Goal: Check status: Check status

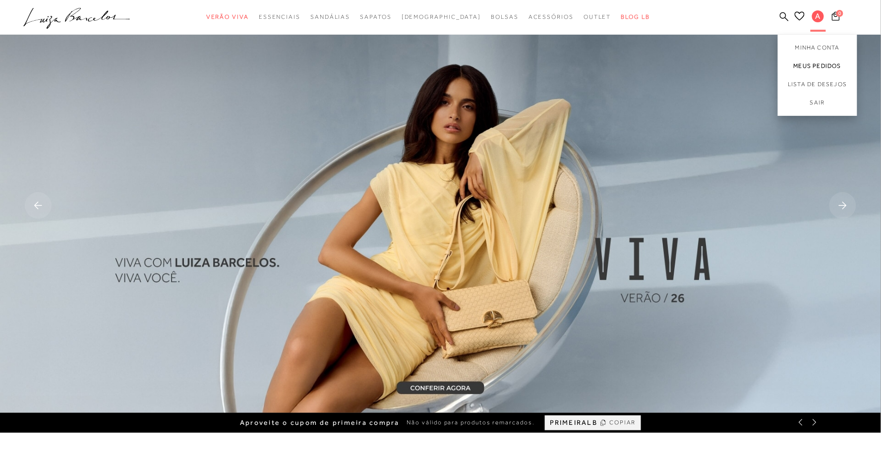
click at [809, 65] on link "Meus Pedidos" at bounding box center [817, 66] width 79 height 18
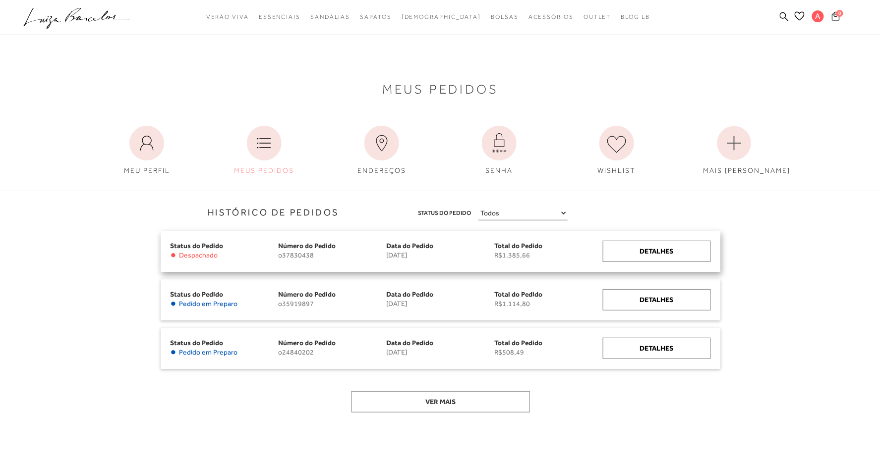
click at [632, 262] on div "Status do Pedido • Despachado Número do Pedido o37830438 Data do Pedido [DATE] …" at bounding box center [441, 251] width 560 height 41
click at [640, 250] on div "Detalhes" at bounding box center [657, 251] width 108 height 21
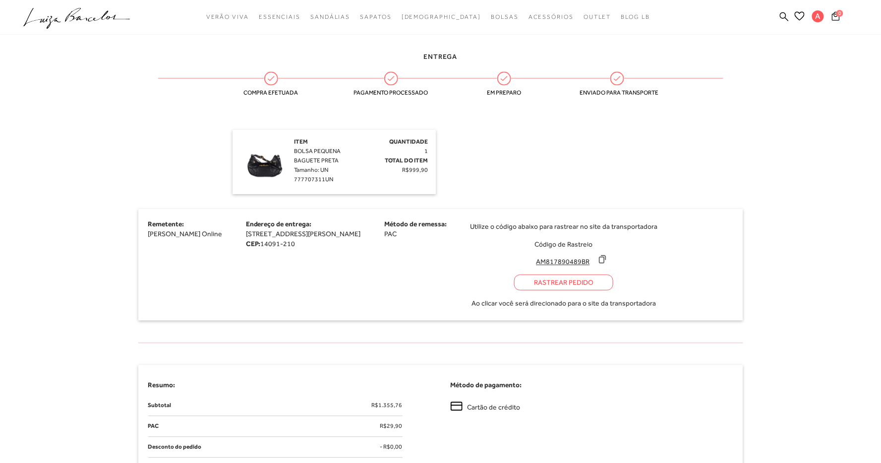
scroll to position [575, 0]
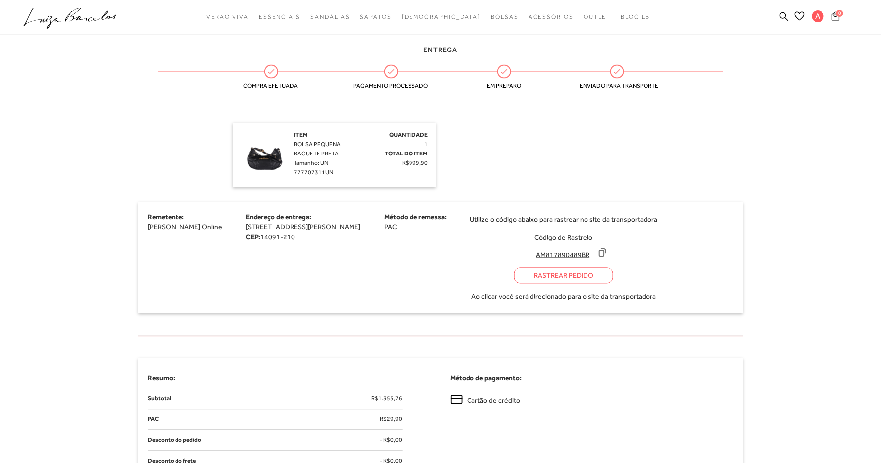
click at [607, 258] on icon at bounding box center [602, 253] width 10 height 10
click at [613, 284] on div "Rastrear Pedido" at bounding box center [563, 276] width 99 height 16
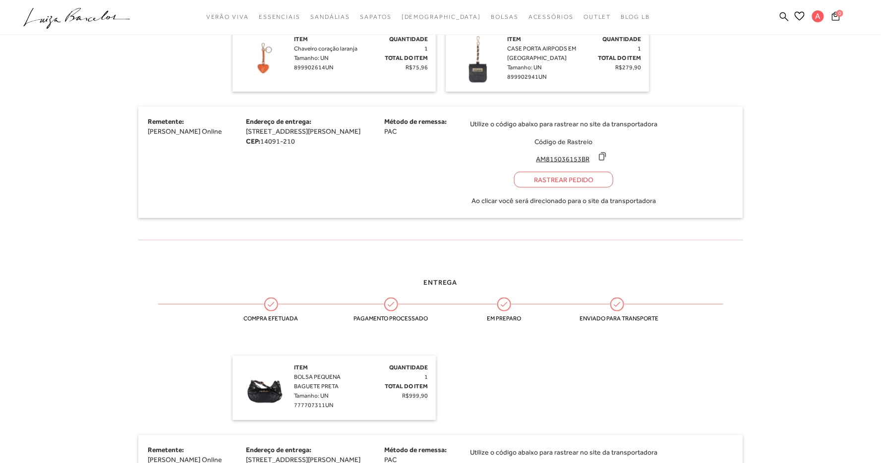
scroll to position [292, 0]
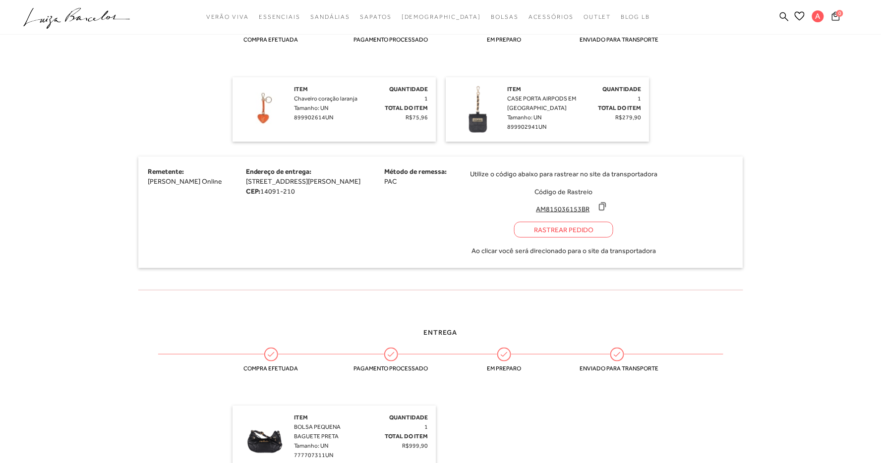
click at [607, 212] on icon at bounding box center [602, 207] width 10 height 10
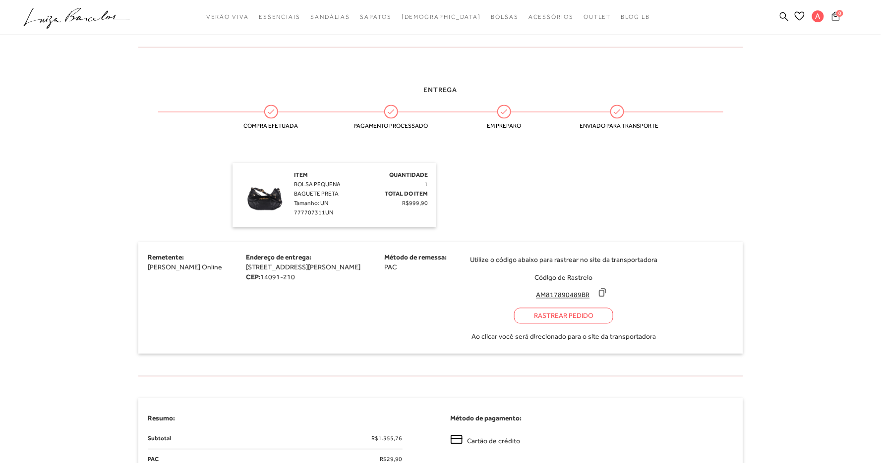
scroll to position [576, 0]
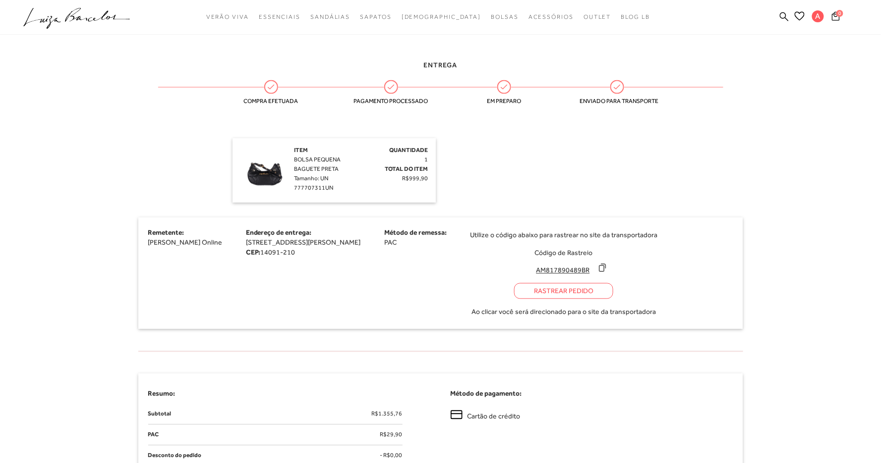
click at [613, 299] on div "Rastrear Pedido" at bounding box center [563, 291] width 99 height 16
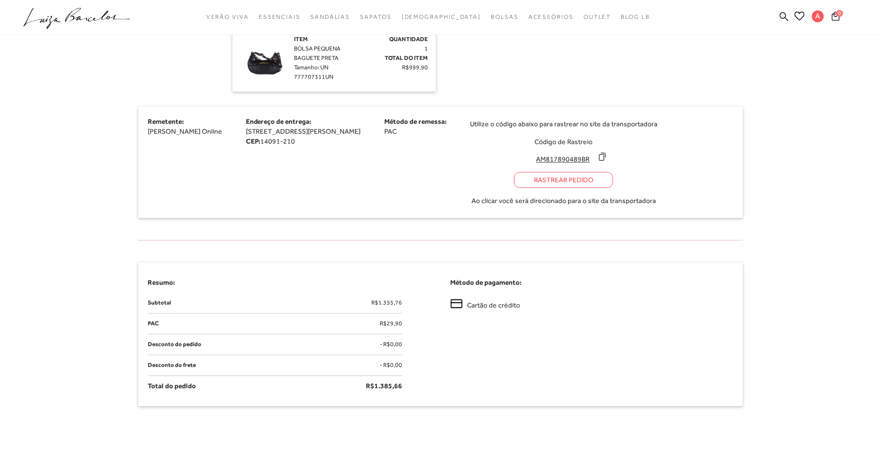
scroll to position [685, 0]
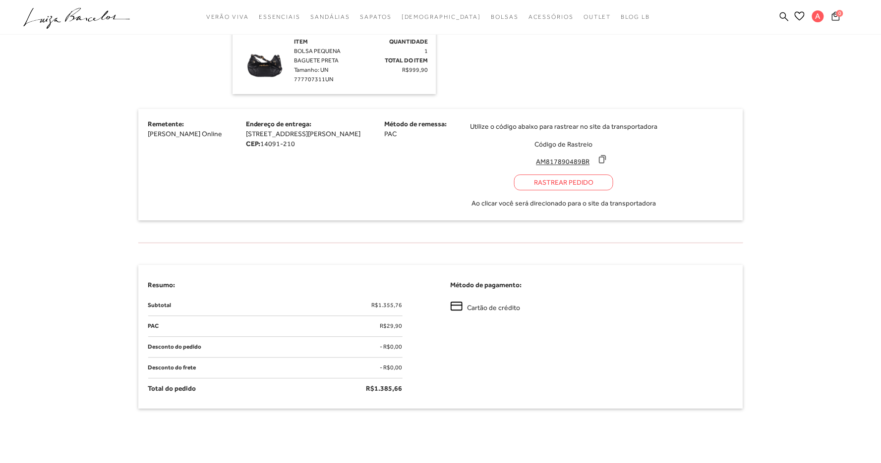
click at [606, 163] on icon at bounding box center [602, 159] width 6 height 7
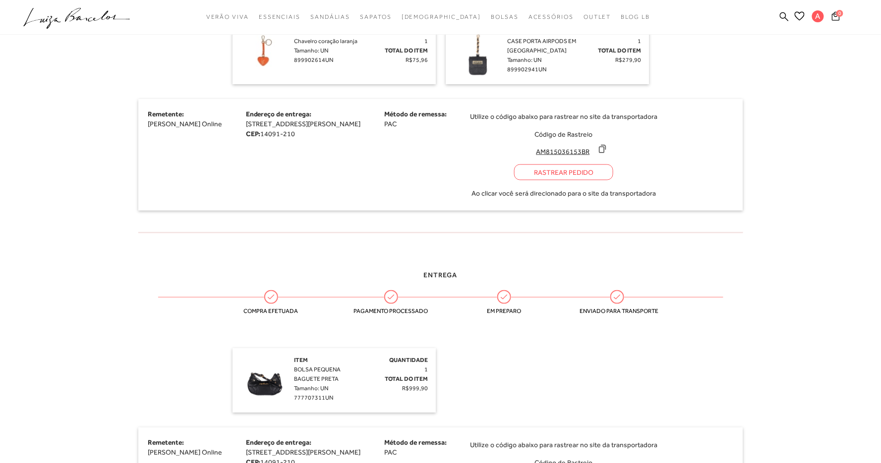
scroll to position [344, 0]
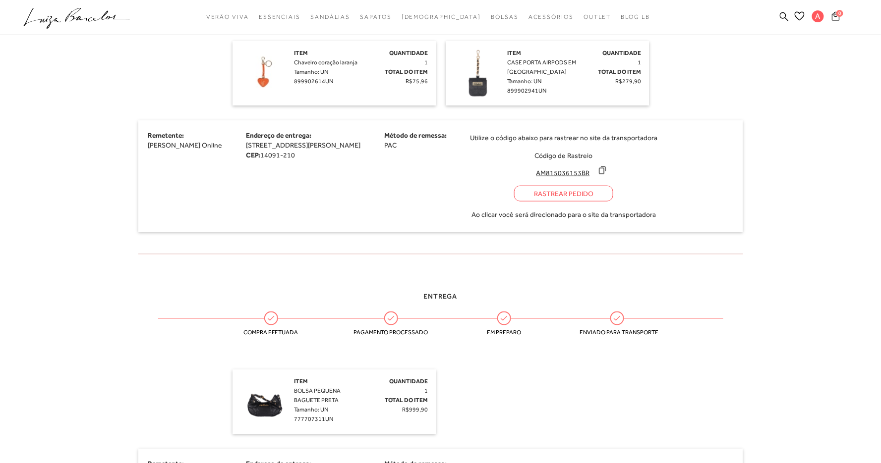
click at [606, 174] on icon at bounding box center [602, 170] width 6 height 7
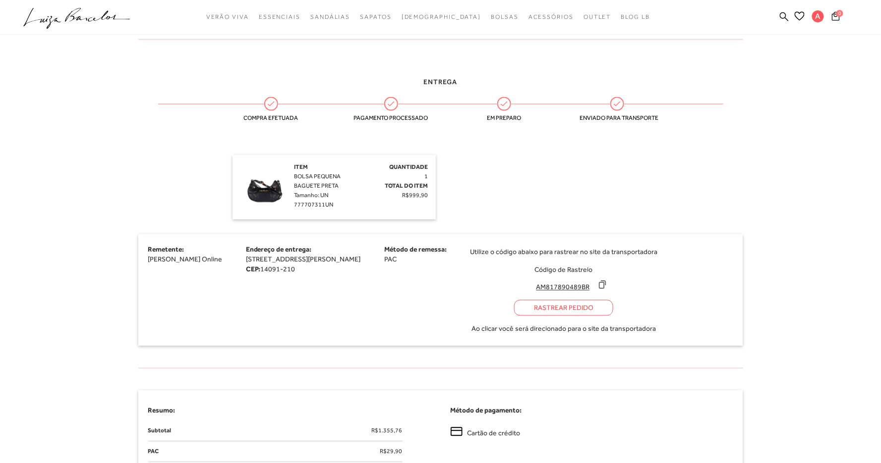
scroll to position [579, 0]
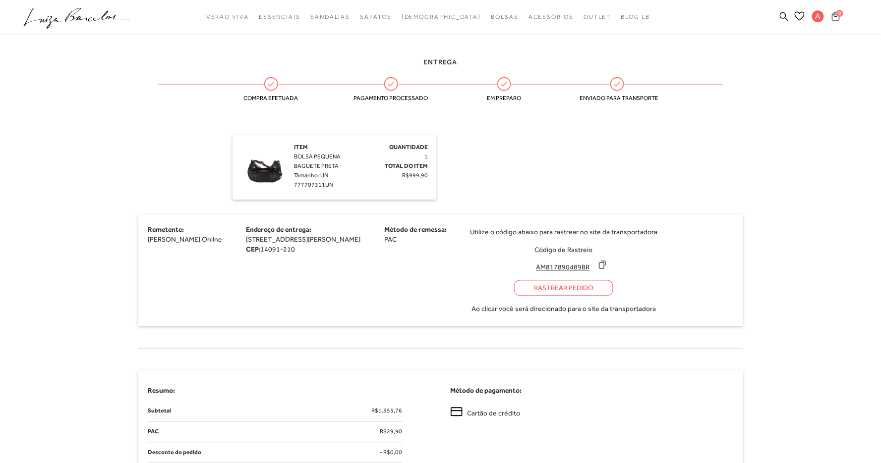
drag, startPoint x: 579, startPoint y: 282, endPoint x: 647, endPoint y: 283, distance: 67.9
click at [647, 283] on div "Utilize o código abaixo para rastrear no site da transportadora Código de Rastr…" at bounding box center [563, 271] width 187 height 92
click at [606, 269] on icon at bounding box center [602, 265] width 6 height 7
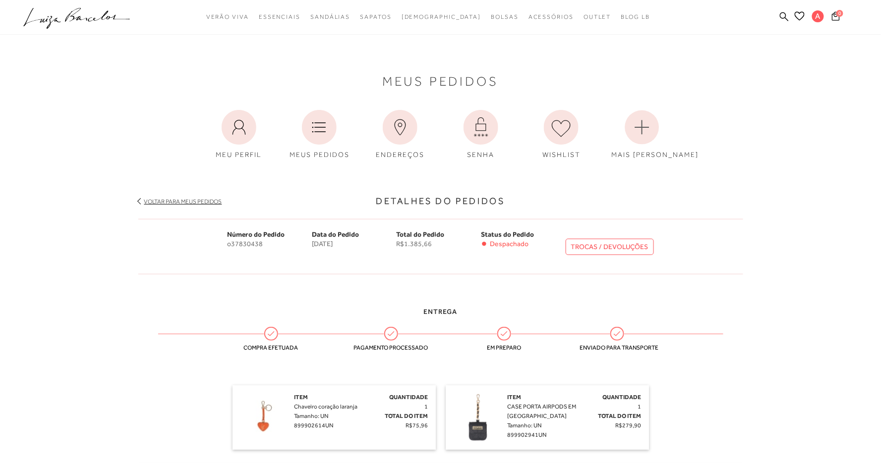
scroll to position [0, 0]
drag, startPoint x: 265, startPoint y: 241, endPoint x: 222, endPoint y: 241, distance: 43.1
click at [222, 241] on div "Número do Pedido o37830438 Data do Pedido 13 de agosto de 2025 Total do Pedido …" at bounding box center [440, 247] width 605 height 56
copy span "o37830438"
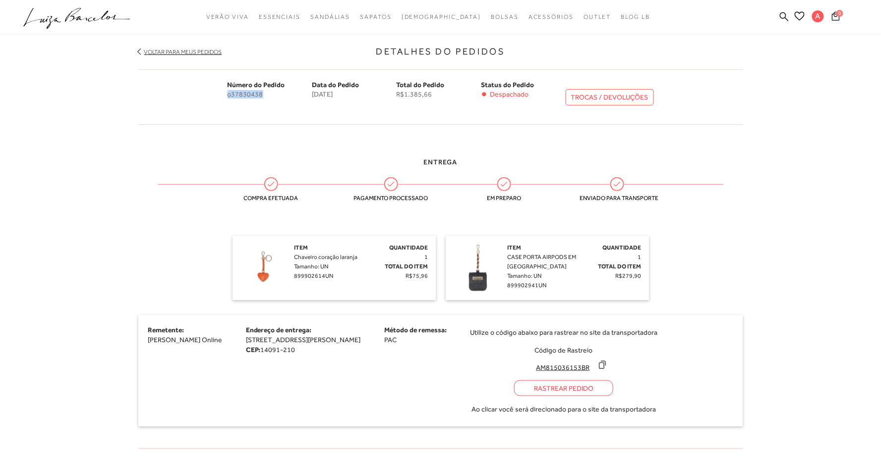
scroll to position [161, 0]
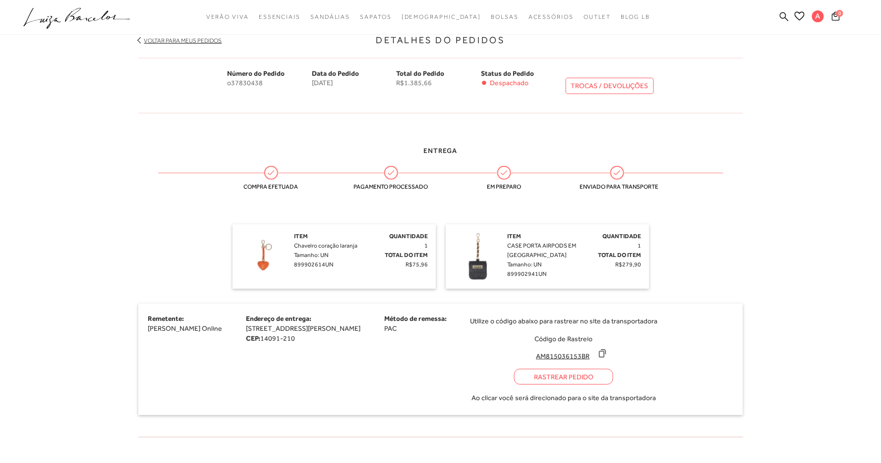
drag, startPoint x: 589, startPoint y: 361, endPoint x: 646, endPoint y: 363, distance: 57.5
click at [596, 361] on input "AM815036153BR" at bounding box center [563, 356] width 66 height 10
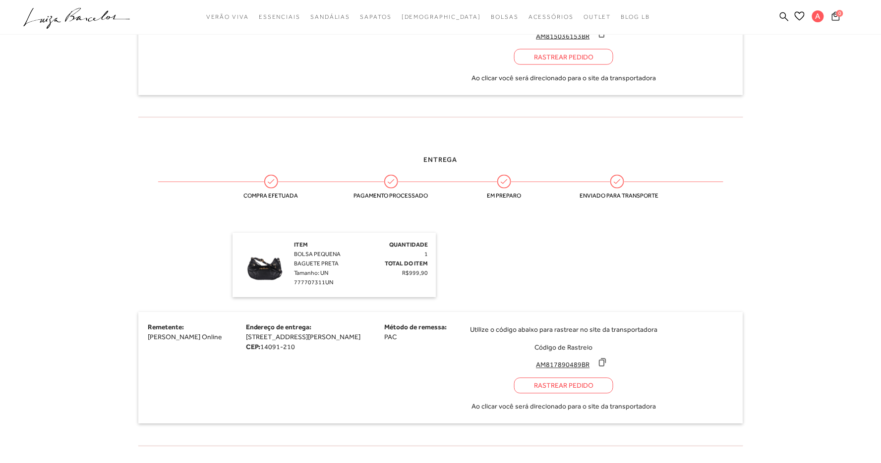
scroll to position [541, 0]
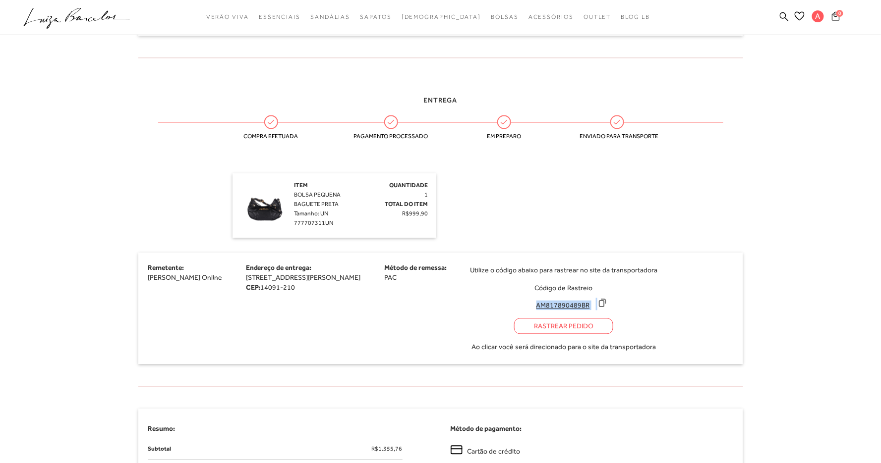
drag, startPoint x: 585, startPoint y: 322, endPoint x: 652, endPoint y: 323, distance: 66.9
click at [653, 323] on div "Utilize o código abaixo para rastrear no site da transportadora Código de Rastr…" at bounding box center [563, 309] width 187 height 92
click at [607, 308] on icon at bounding box center [602, 303] width 10 height 10
copy div
click at [606, 307] on icon at bounding box center [602, 303] width 6 height 7
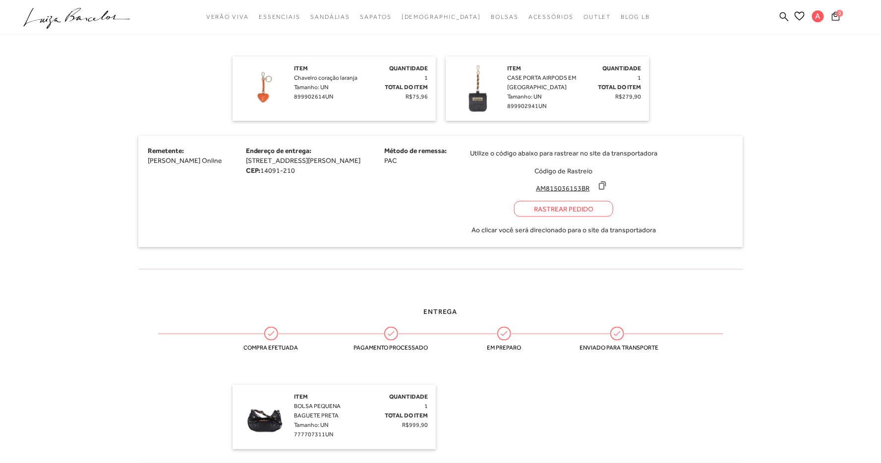
scroll to position [336, 0]
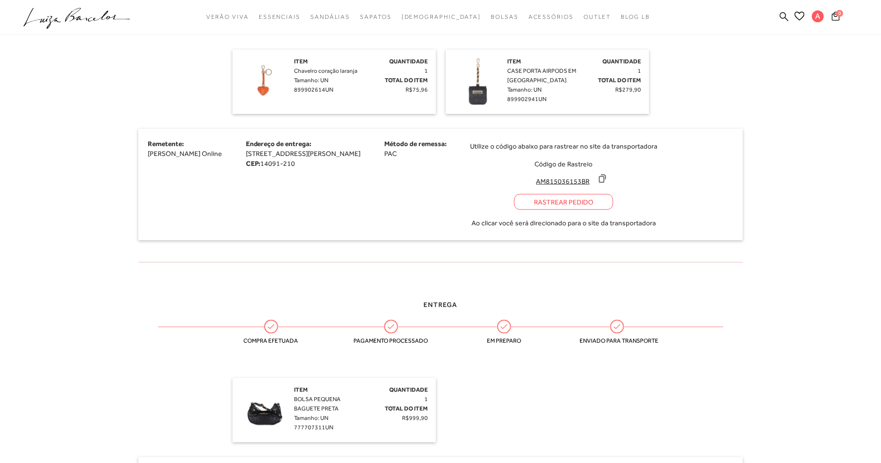
click at [543, 2] on div at bounding box center [440, 17] width 881 height 35
click at [543, 1] on div at bounding box center [440, 17] width 881 height 35
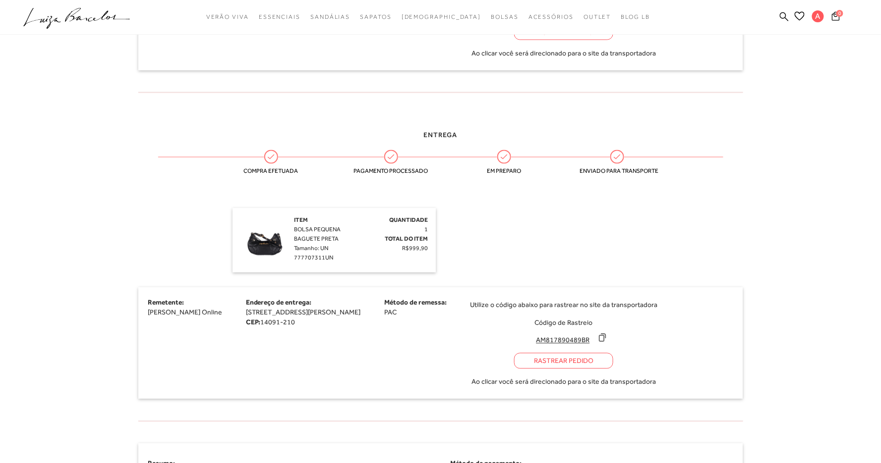
scroll to position [506, 0]
click at [607, 343] on icon at bounding box center [602, 338] width 10 height 10
click at [613, 369] on div "Rastrear Pedido" at bounding box center [563, 361] width 99 height 16
click at [657, 356] on div "Utilize o código abaixo para rastrear no site da transportadora Código de Rastr…" at bounding box center [563, 344] width 187 height 92
click at [606, 342] on icon at bounding box center [602, 338] width 6 height 7
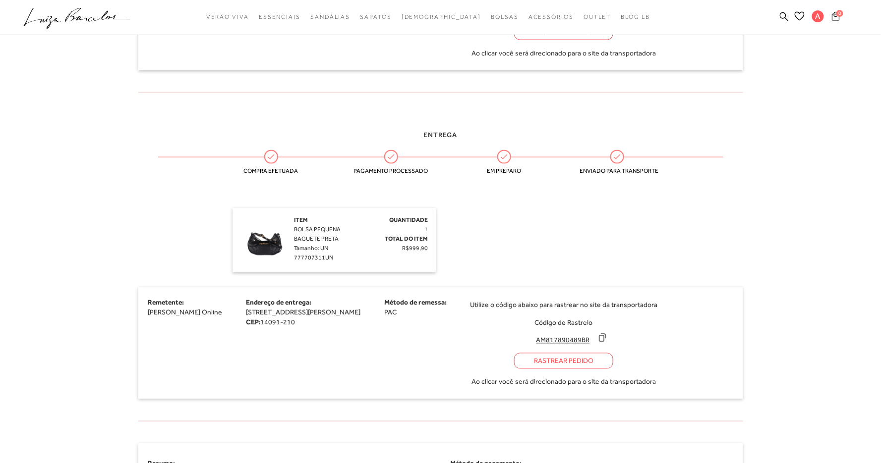
click at [251, 247] on img at bounding box center [265, 241] width 50 height 50
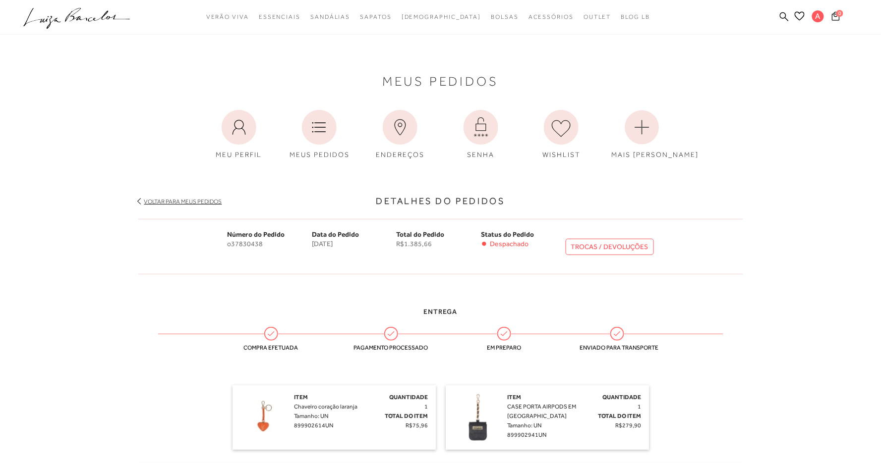
scroll to position [0, 0]
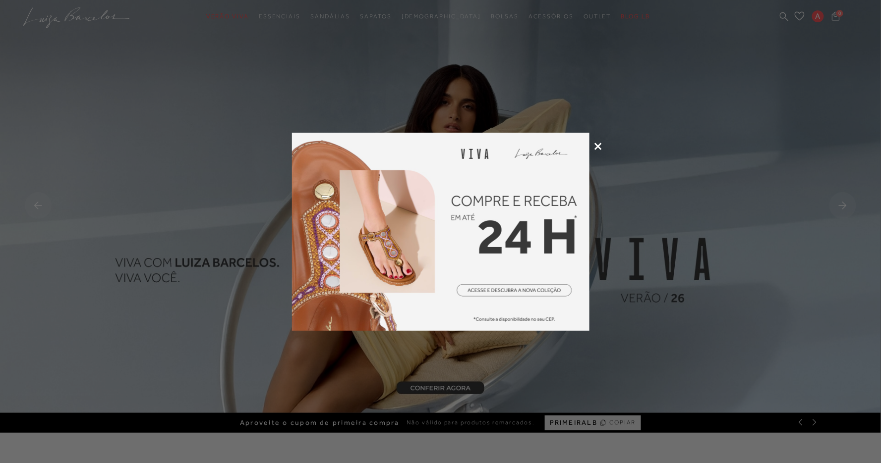
click at [597, 146] on icon at bounding box center [597, 146] width 7 height 7
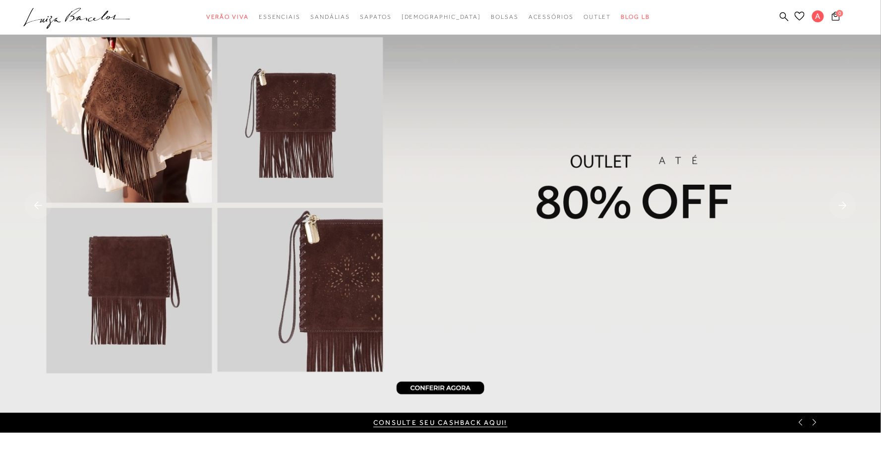
click at [804, 13] on icon at bounding box center [799, 15] width 10 height 9
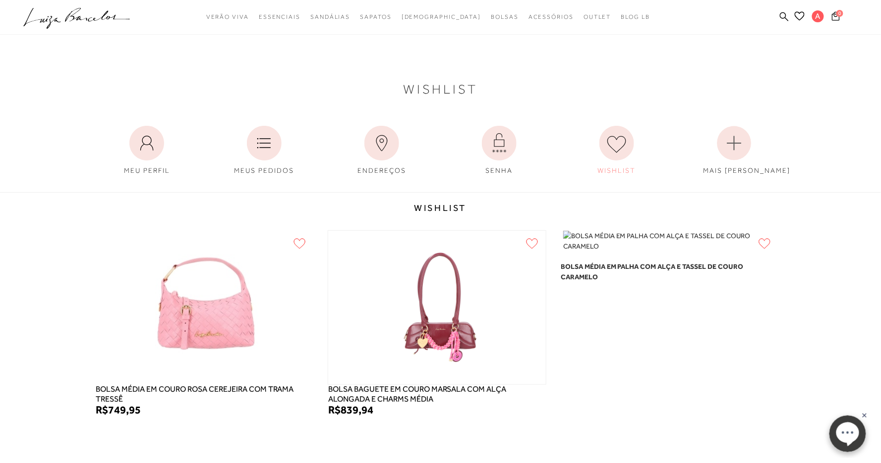
click at [451, 299] on img at bounding box center [436, 308] width 151 height 154
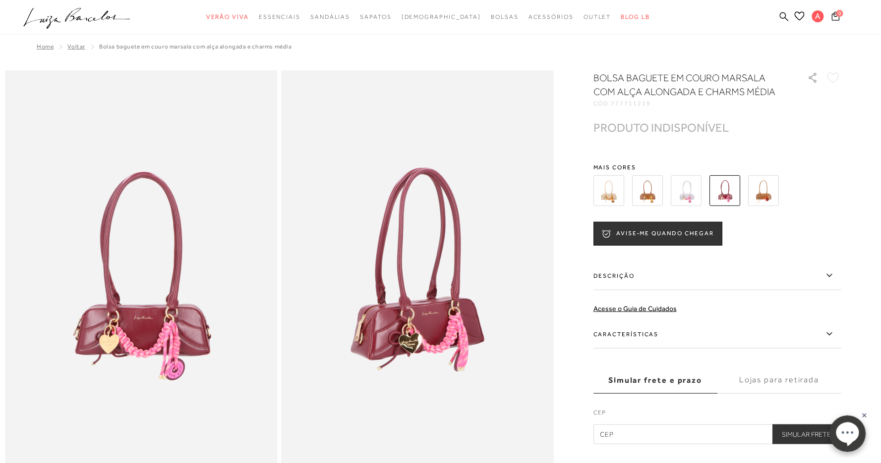
click at [676, 194] on img at bounding box center [685, 190] width 31 height 31
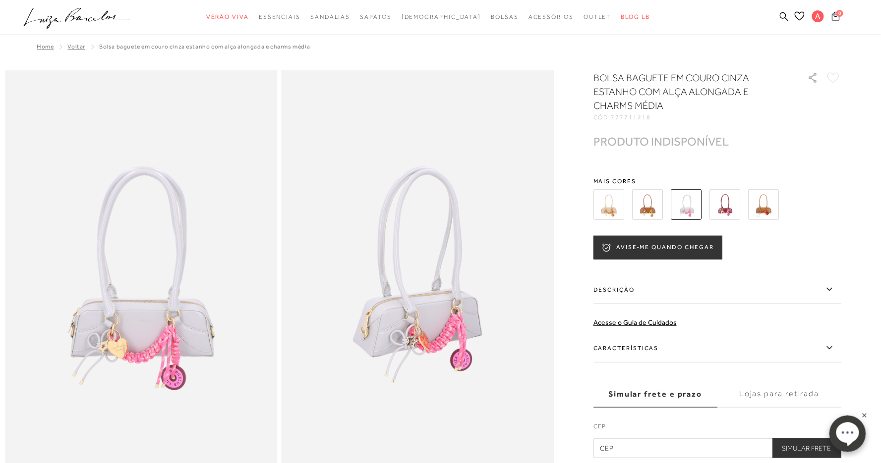
click at [610, 201] on img at bounding box center [608, 204] width 31 height 31
